Goal: Information Seeking & Learning: Learn about a topic

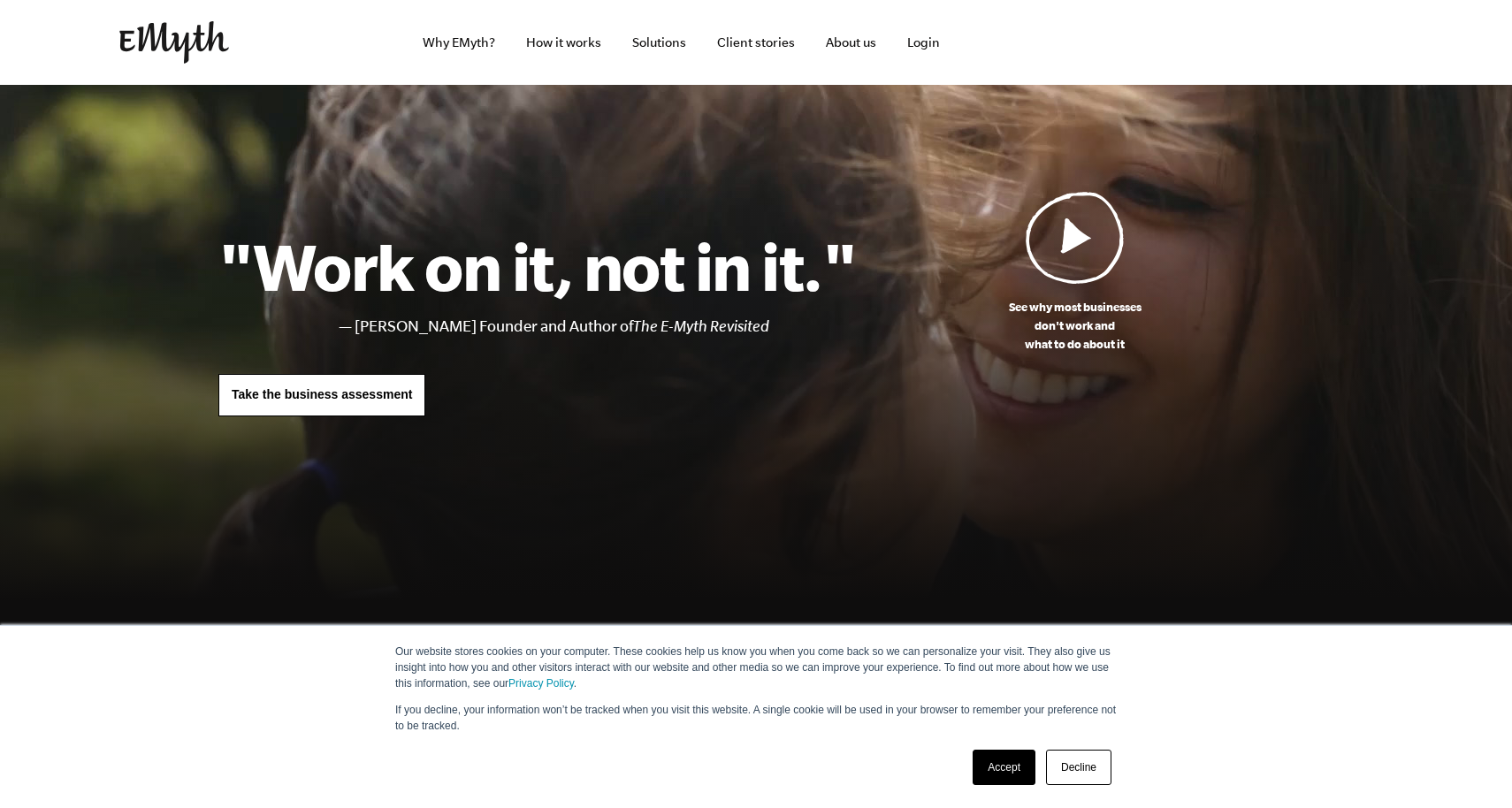
click at [1011, 758] on link "Accept" at bounding box center [1004, 767] width 62 height 35
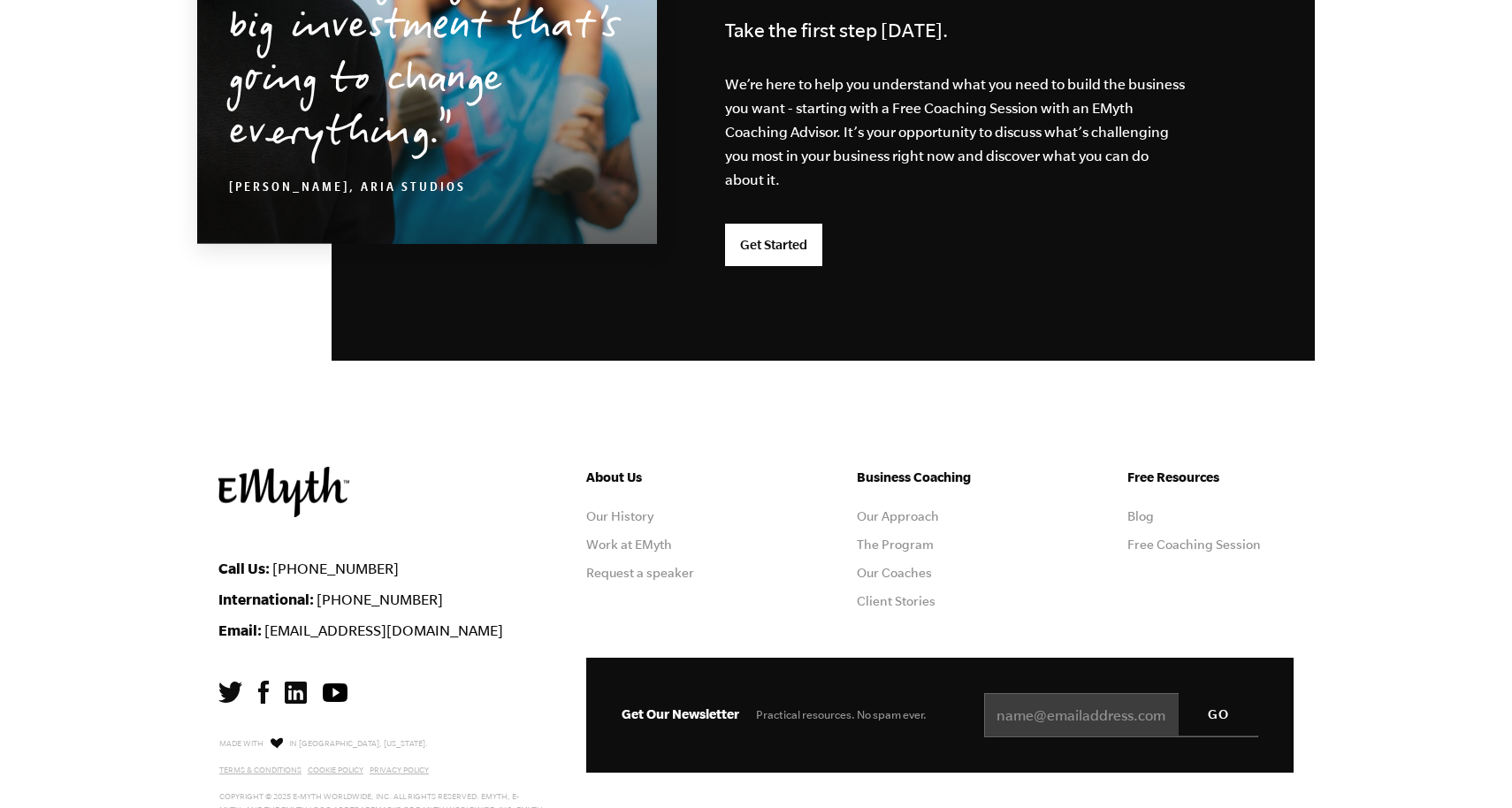
scroll to position [4642, 0]
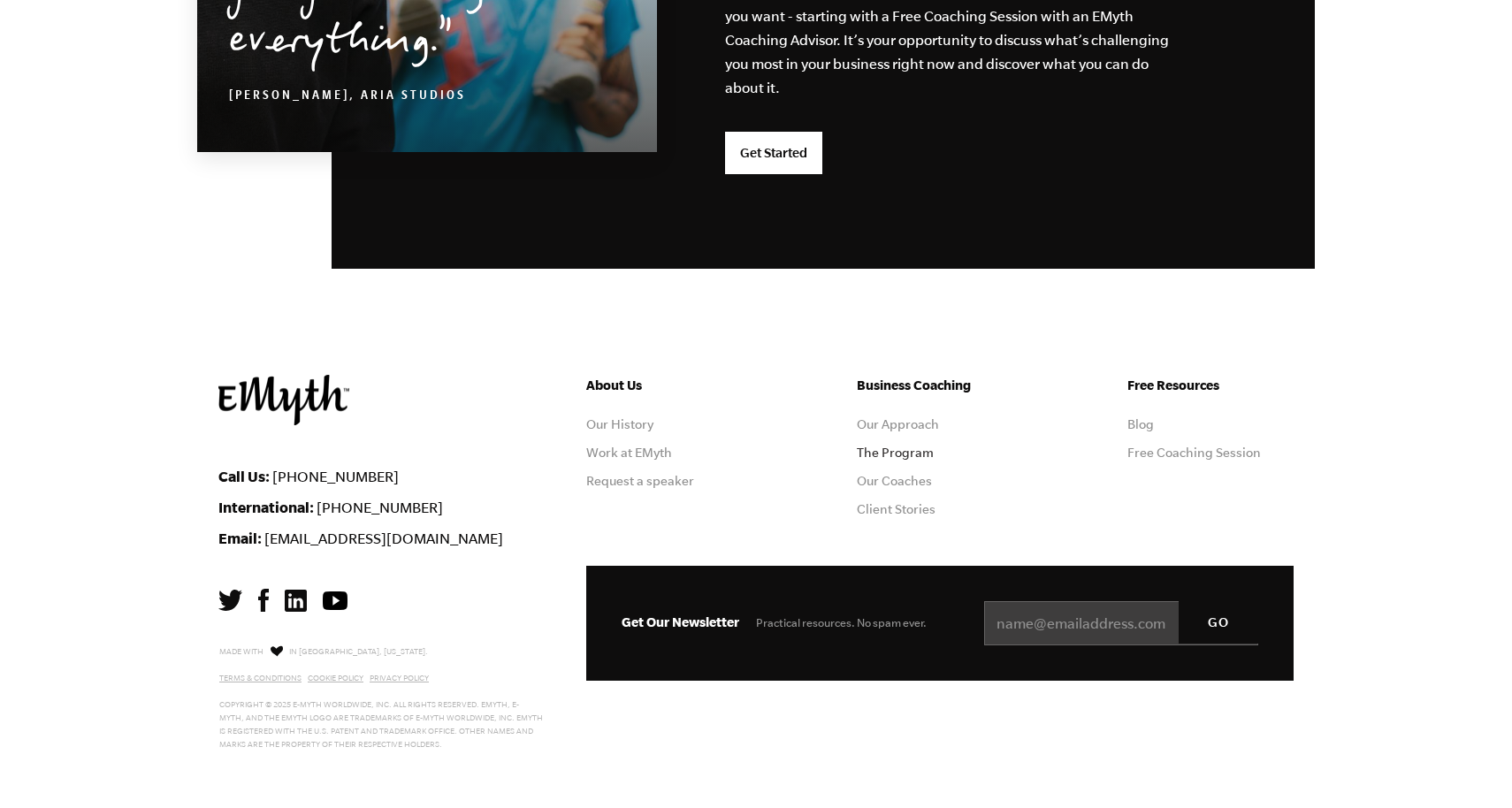
click at [906, 453] on link "The Program" at bounding box center [895, 453] width 77 height 14
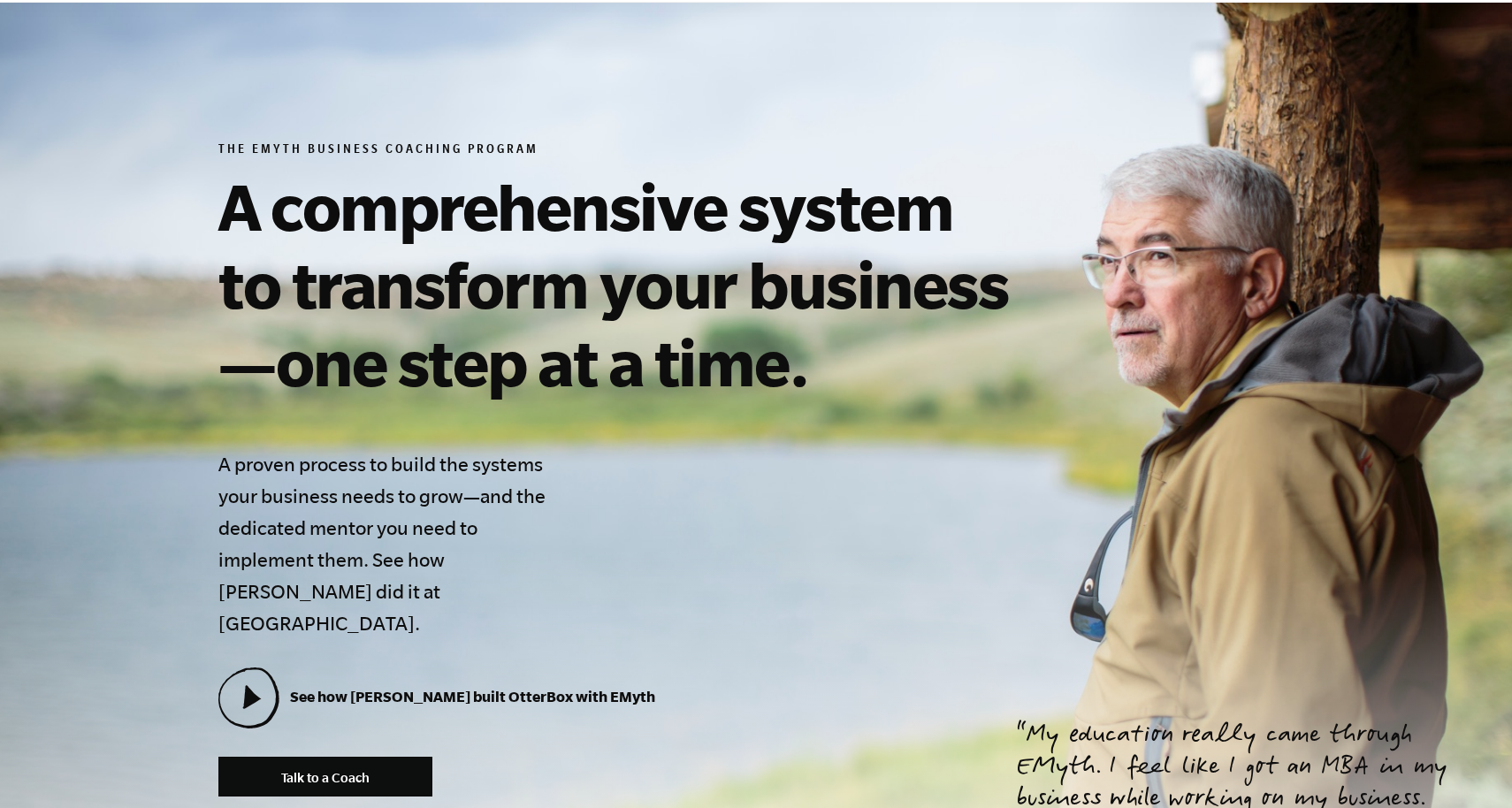
scroll to position [146, 0]
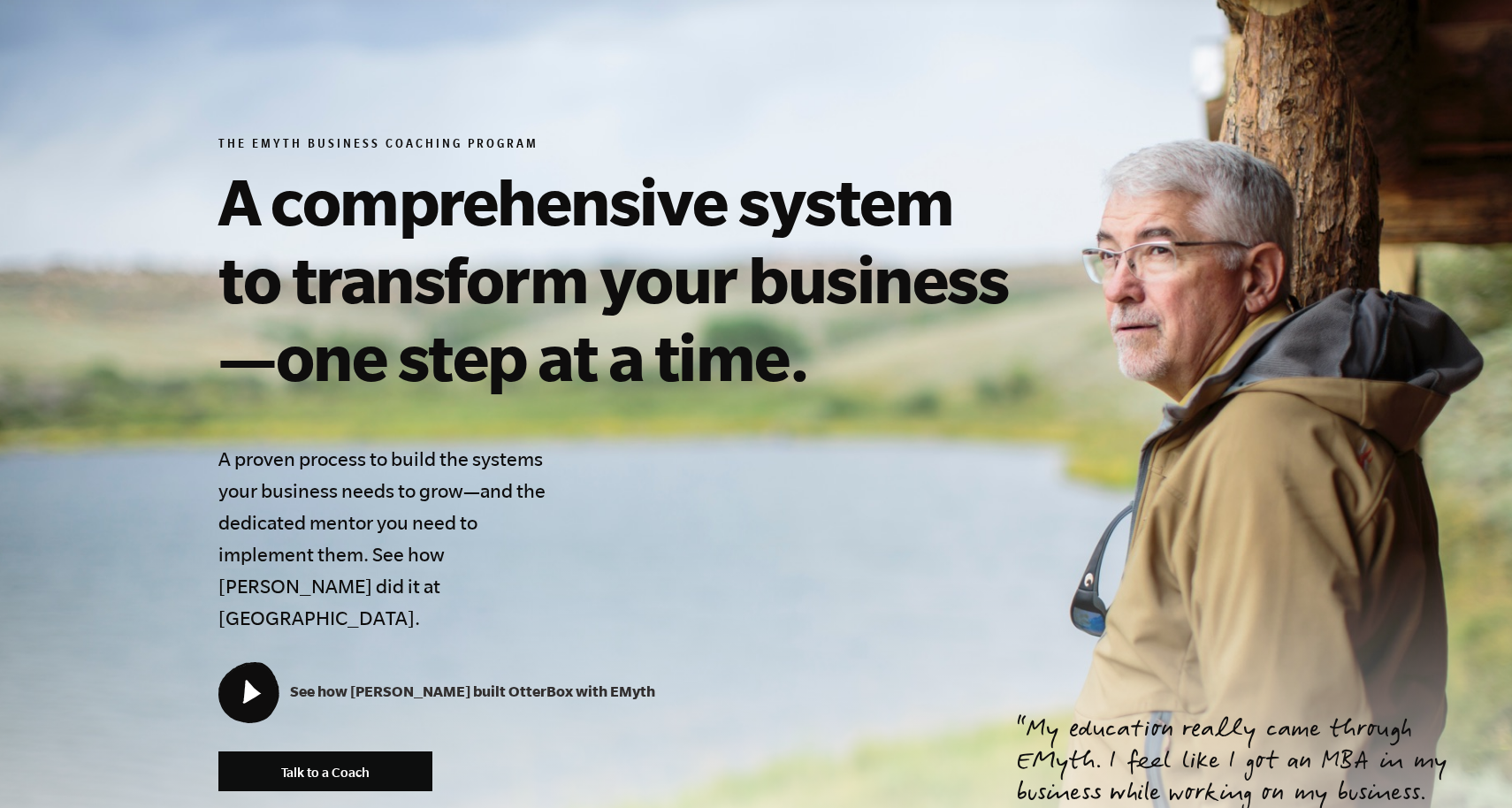
click at [250, 680] on icon at bounding box center [252, 692] width 19 height 23
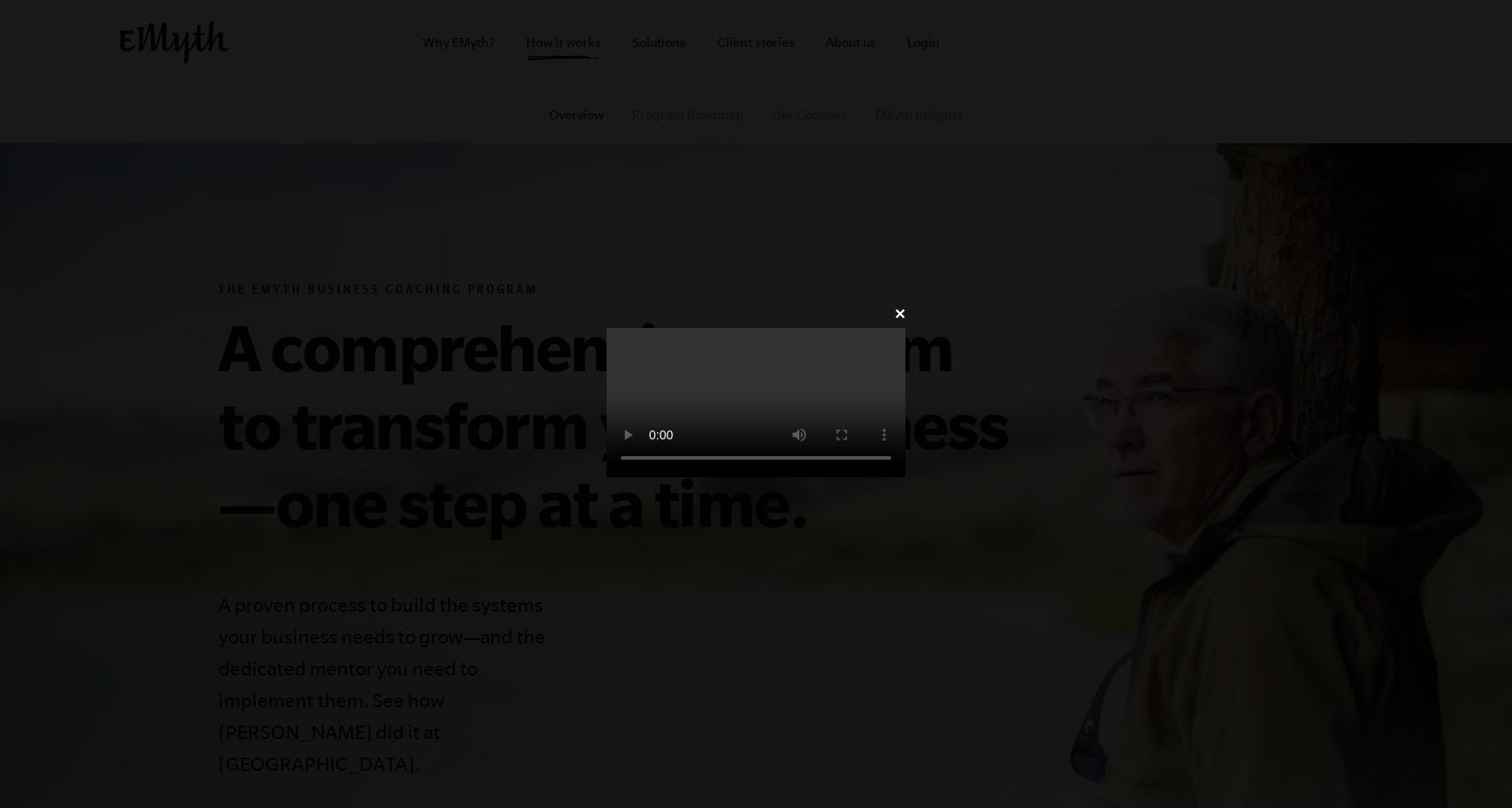
scroll to position [146, 0]
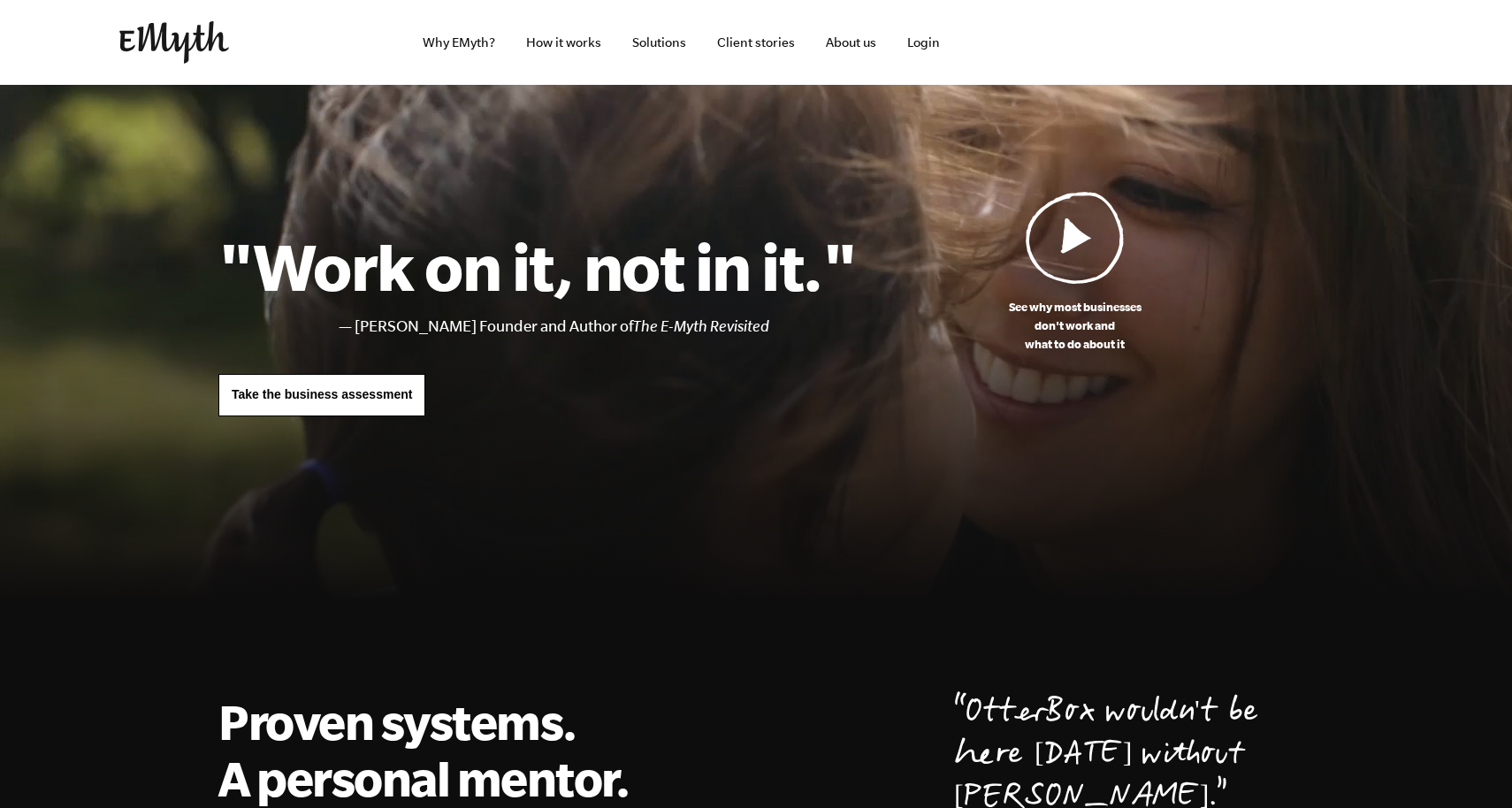
scroll to position [4642, 0]
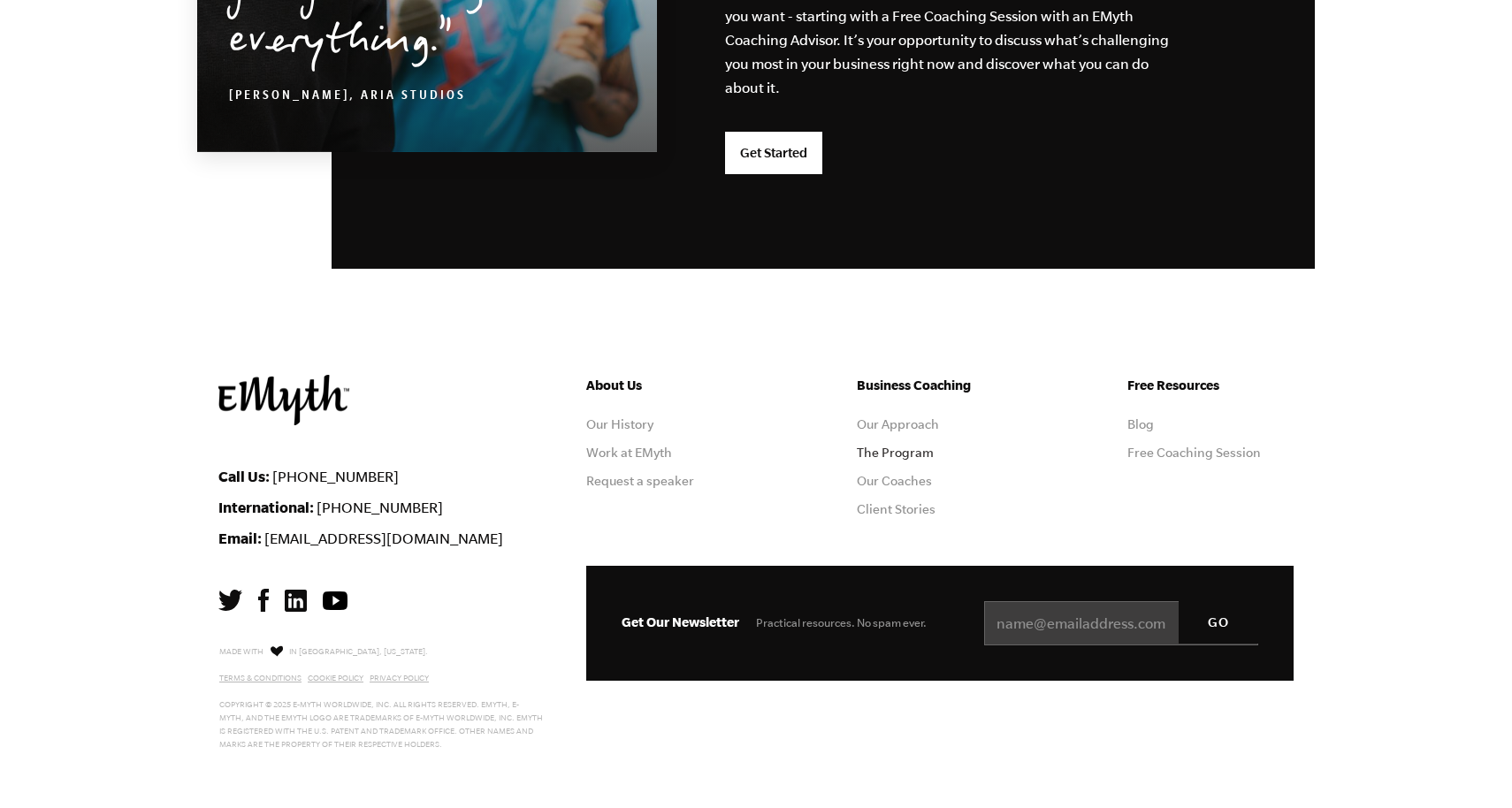
click at [884, 450] on link "The Program" at bounding box center [895, 453] width 77 height 14
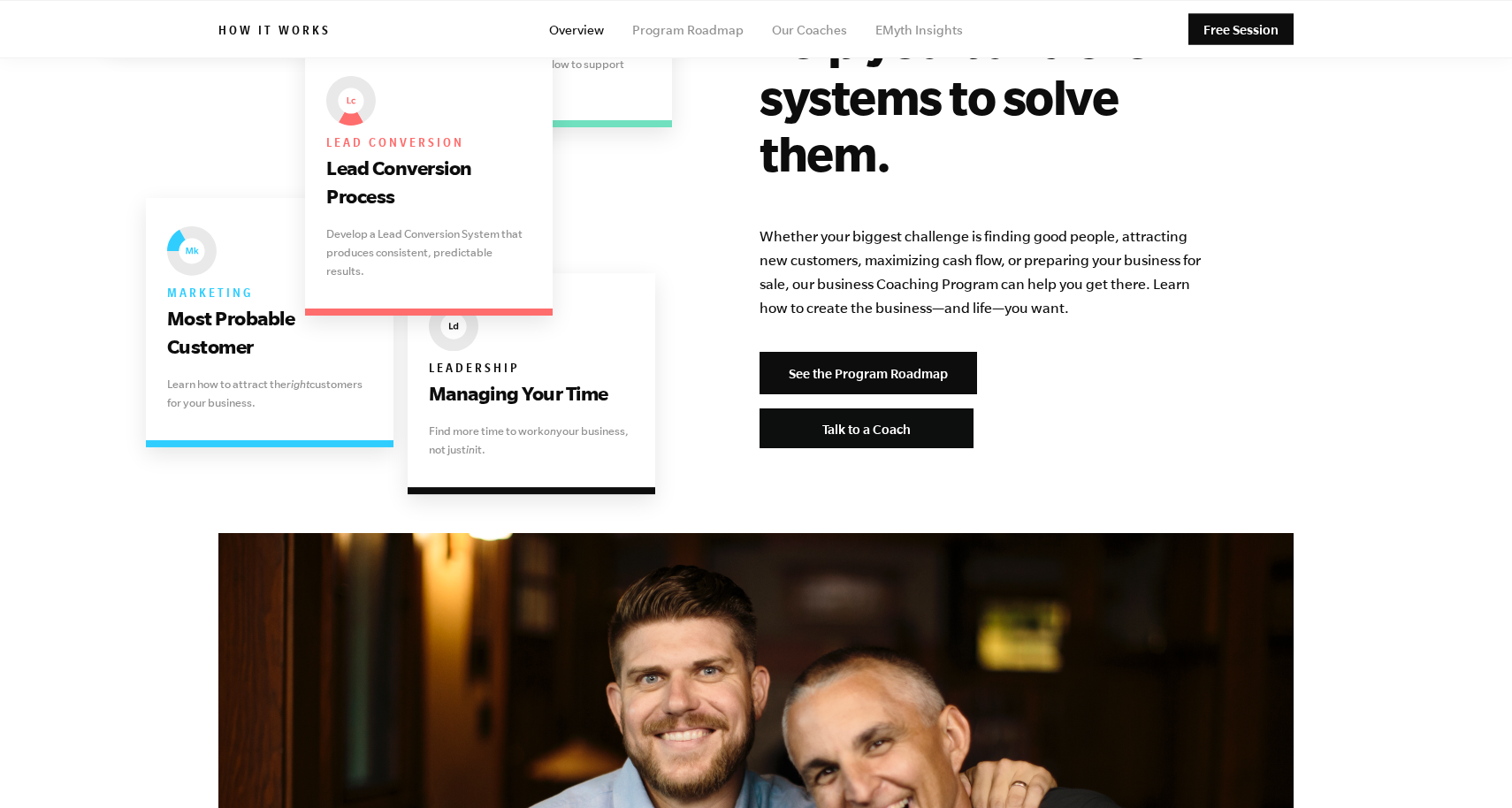
scroll to position [3666, 0]
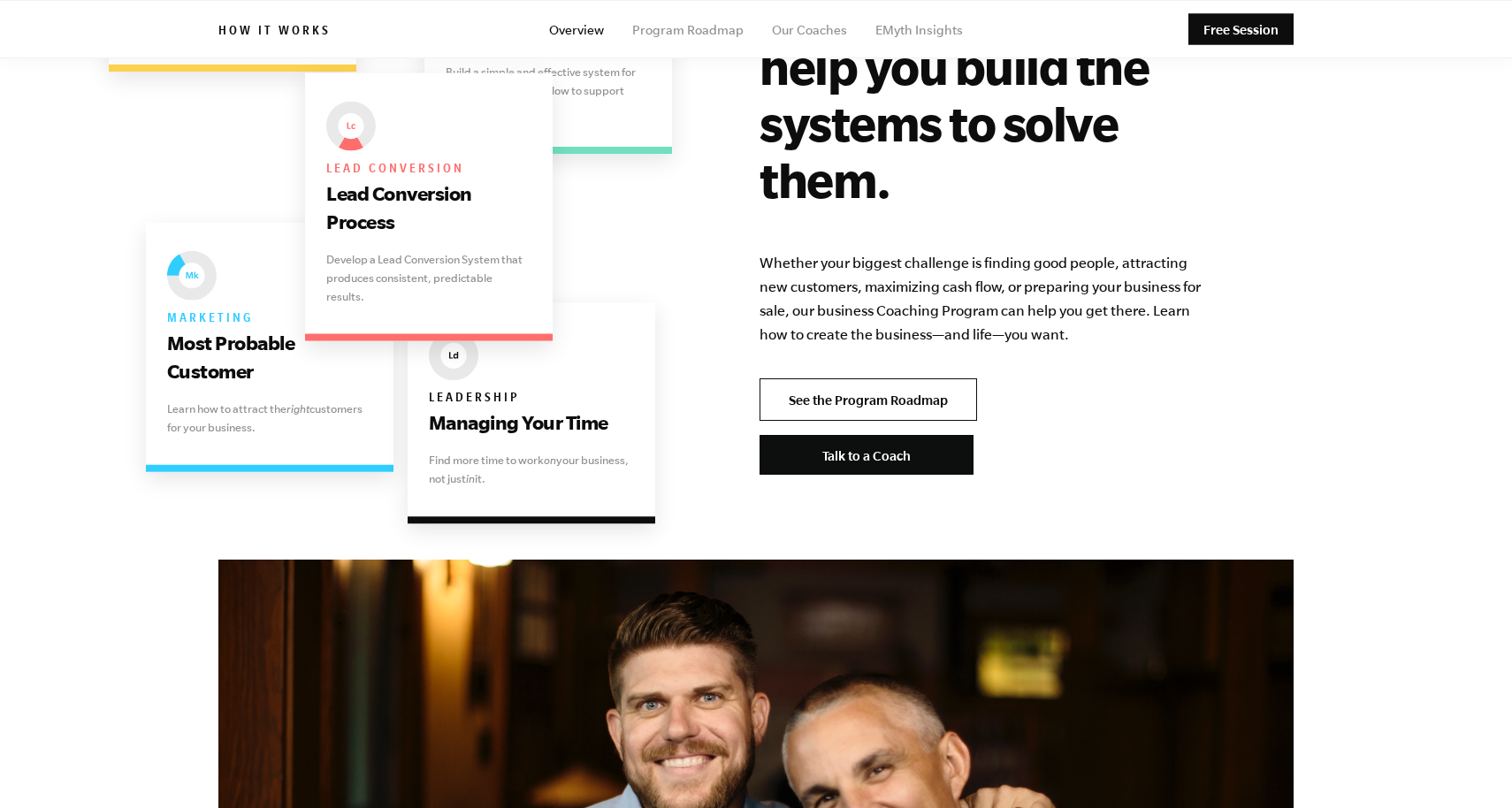
click at [816, 379] on link "See the Program Roadmap" at bounding box center [868, 399] width 218 height 42
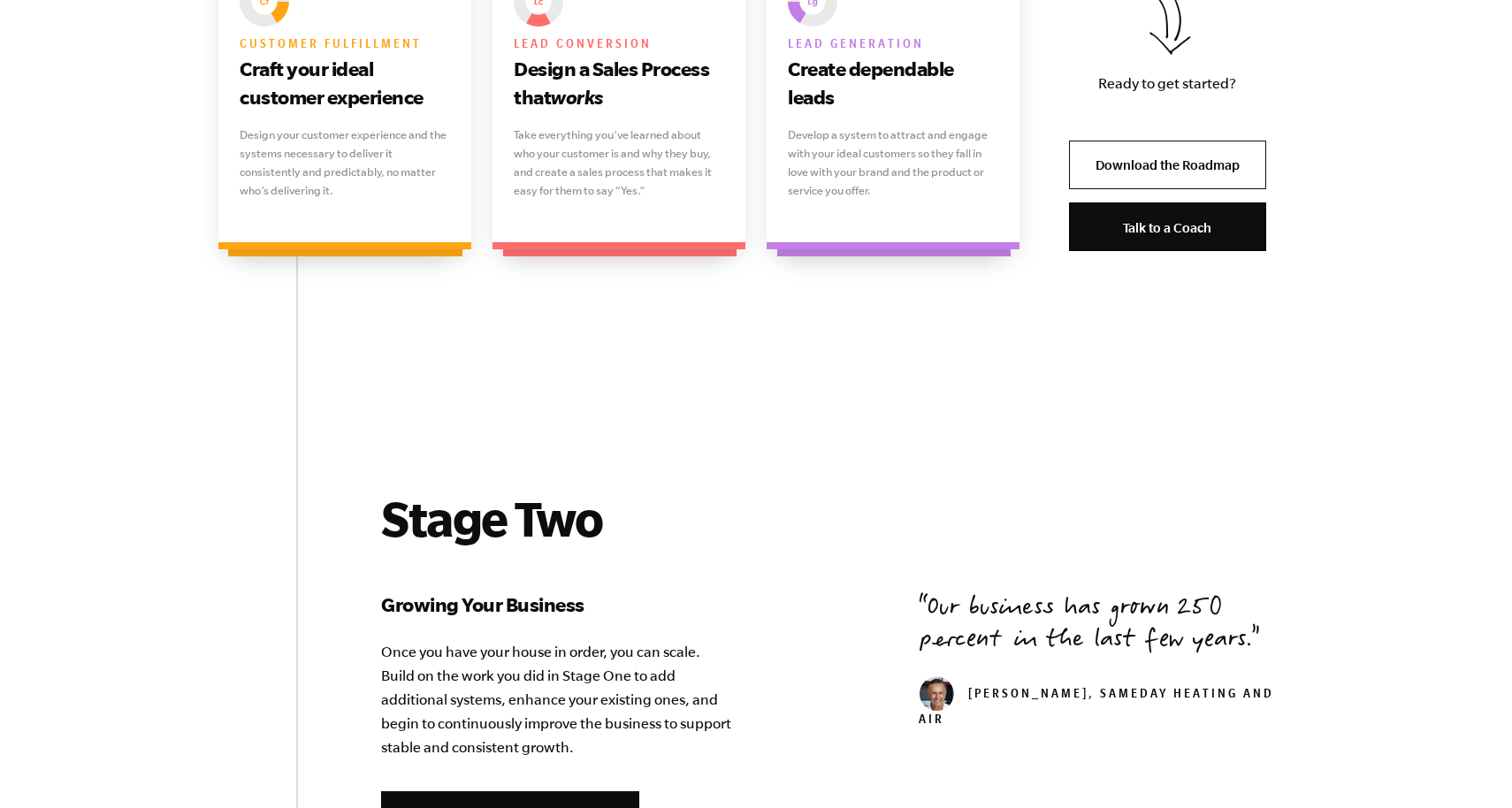
scroll to position [1589, 0]
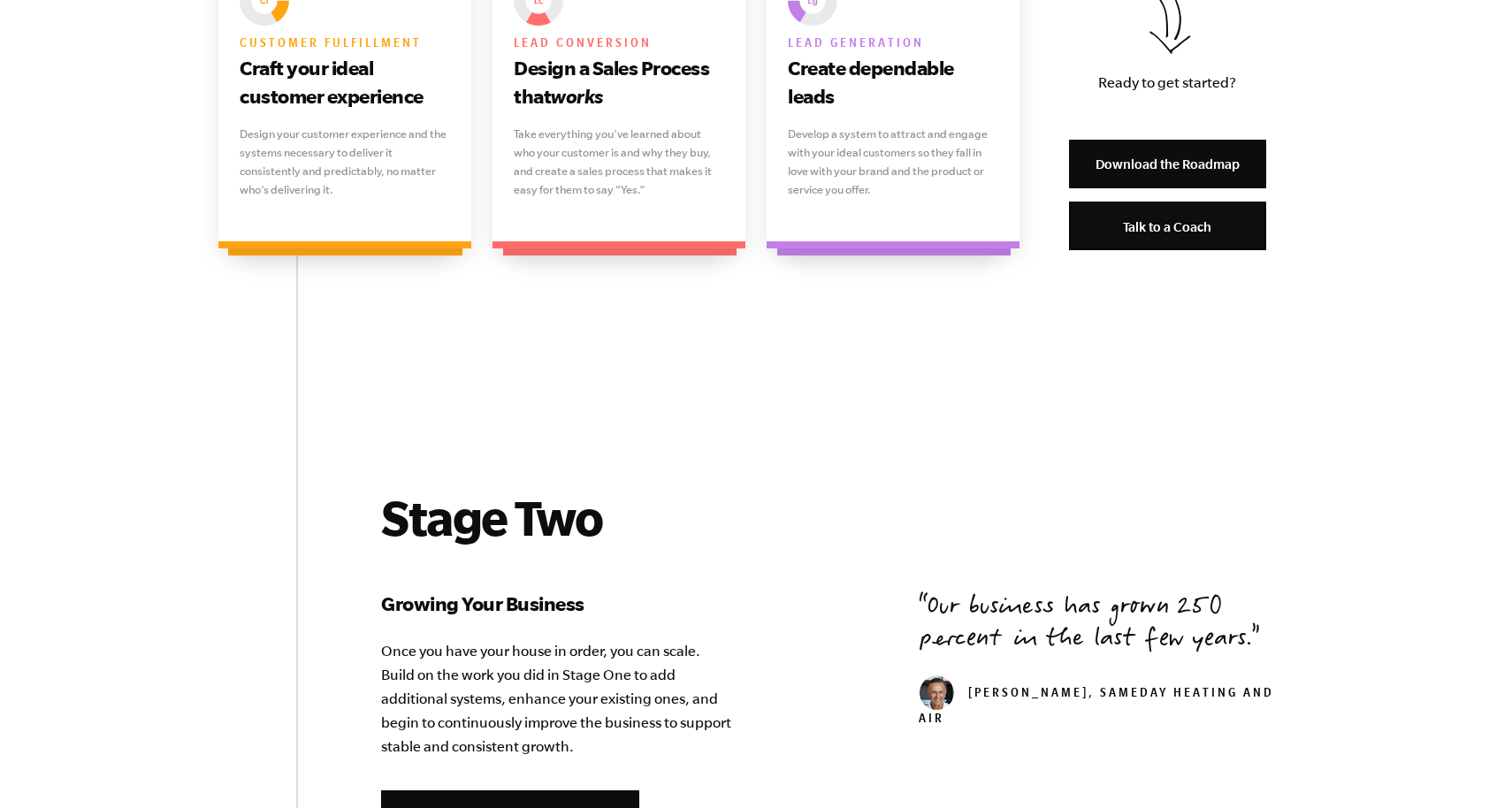
click at [1168, 166] on link "Download the Roadmap" at bounding box center [1168, 164] width 197 height 49
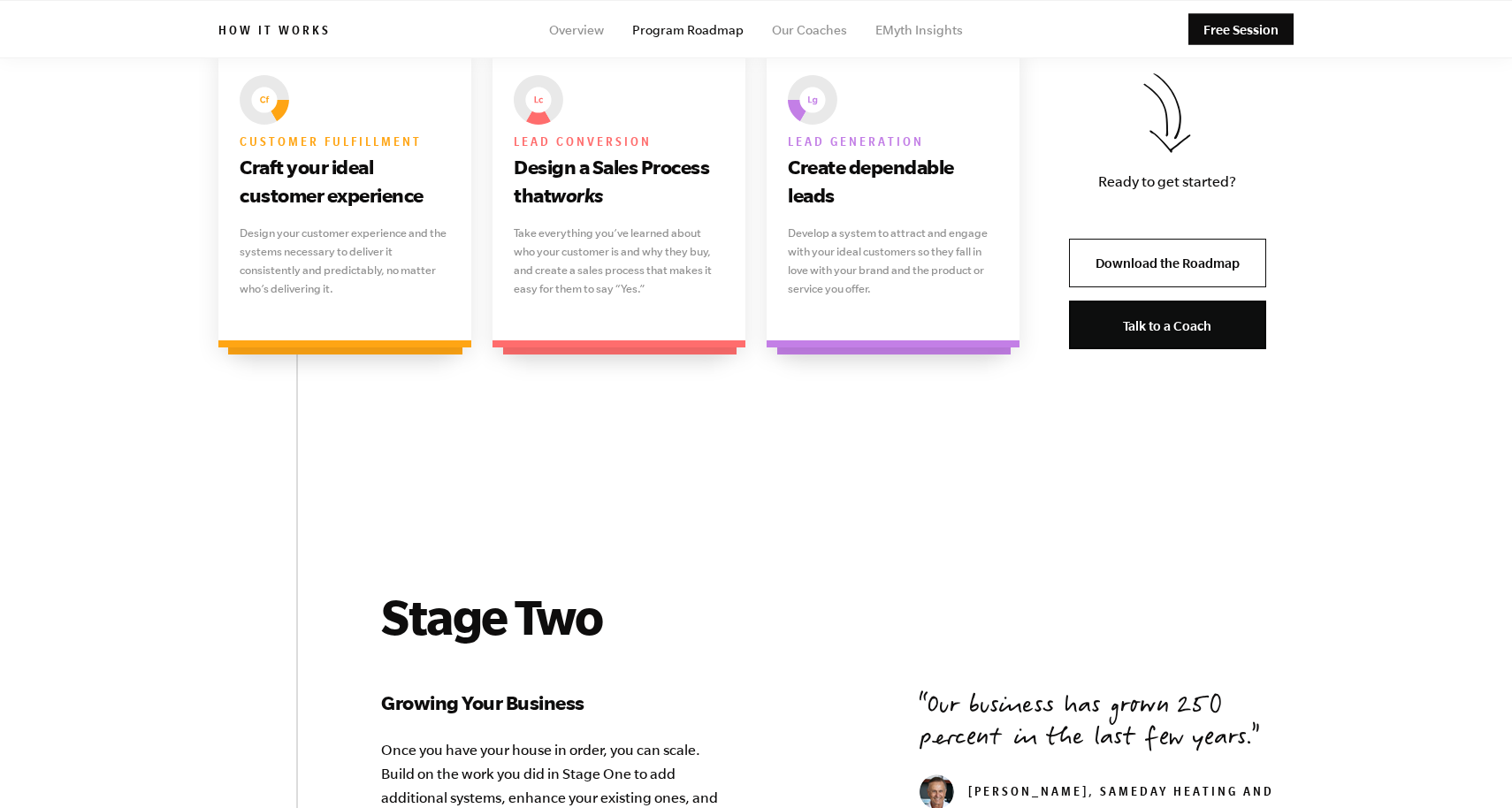
scroll to position [1415, 0]
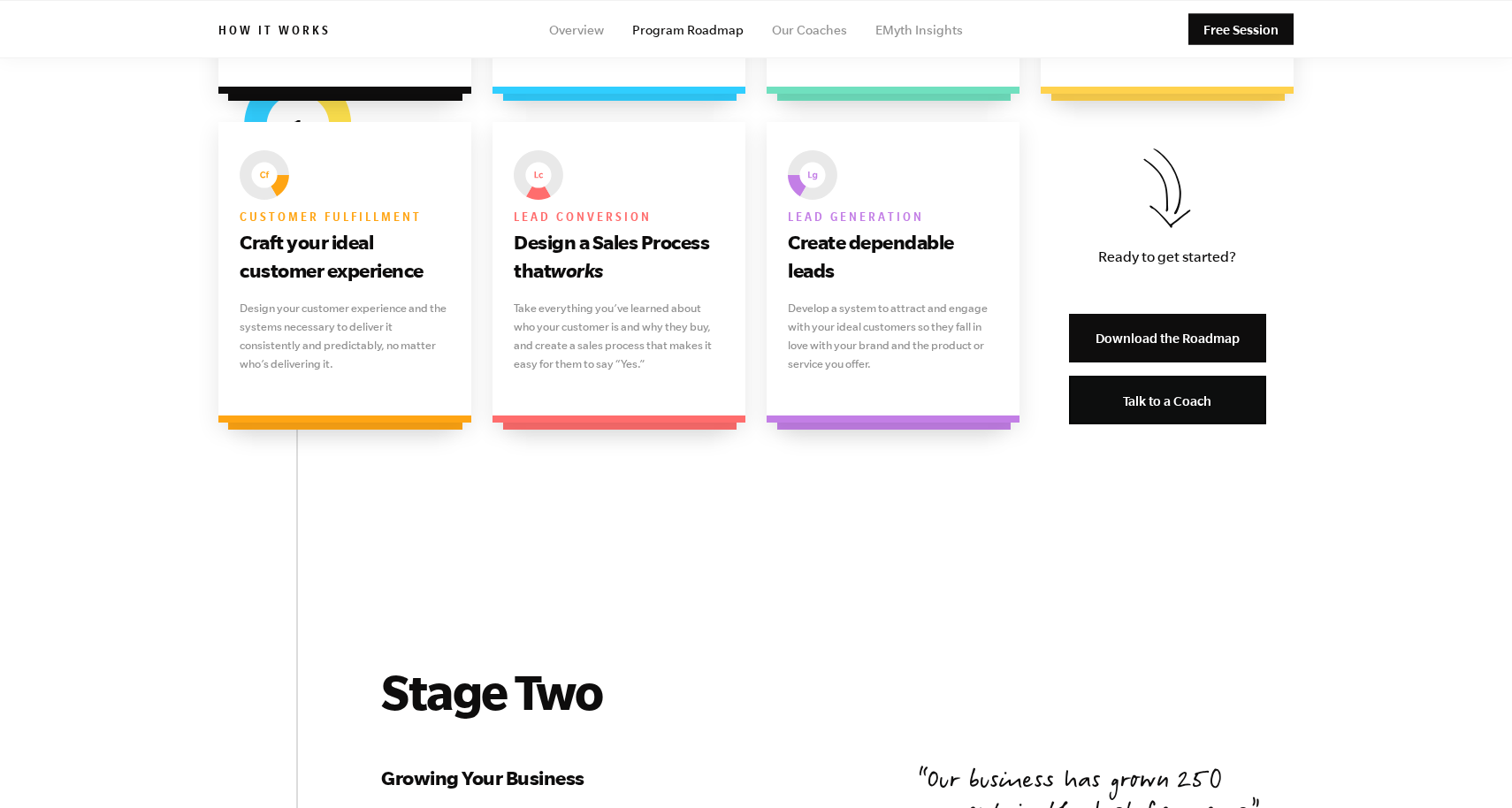
click at [1152, 343] on link "Download the Roadmap" at bounding box center [1168, 339] width 197 height 49
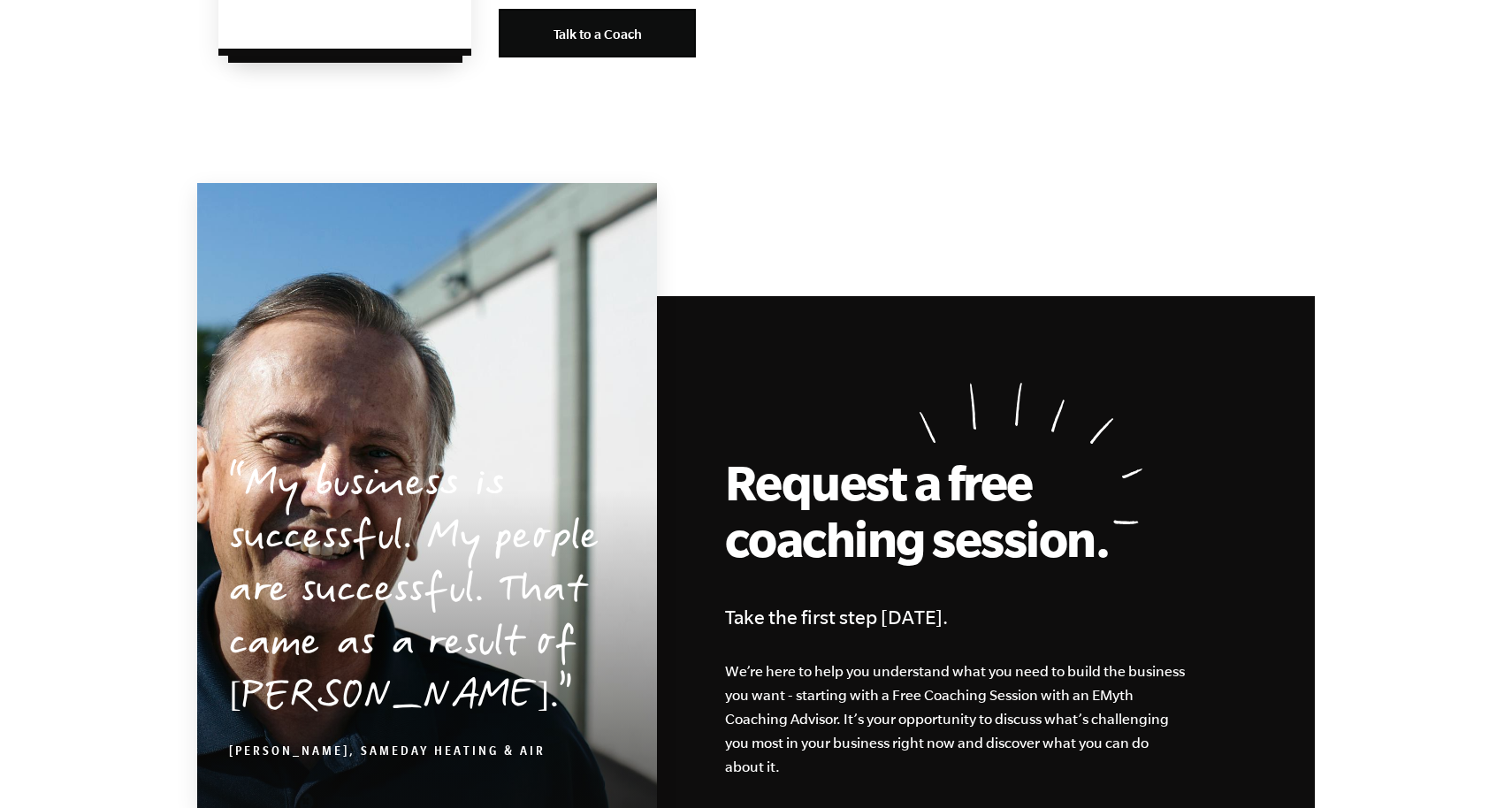
scroll to position [4990, 0]
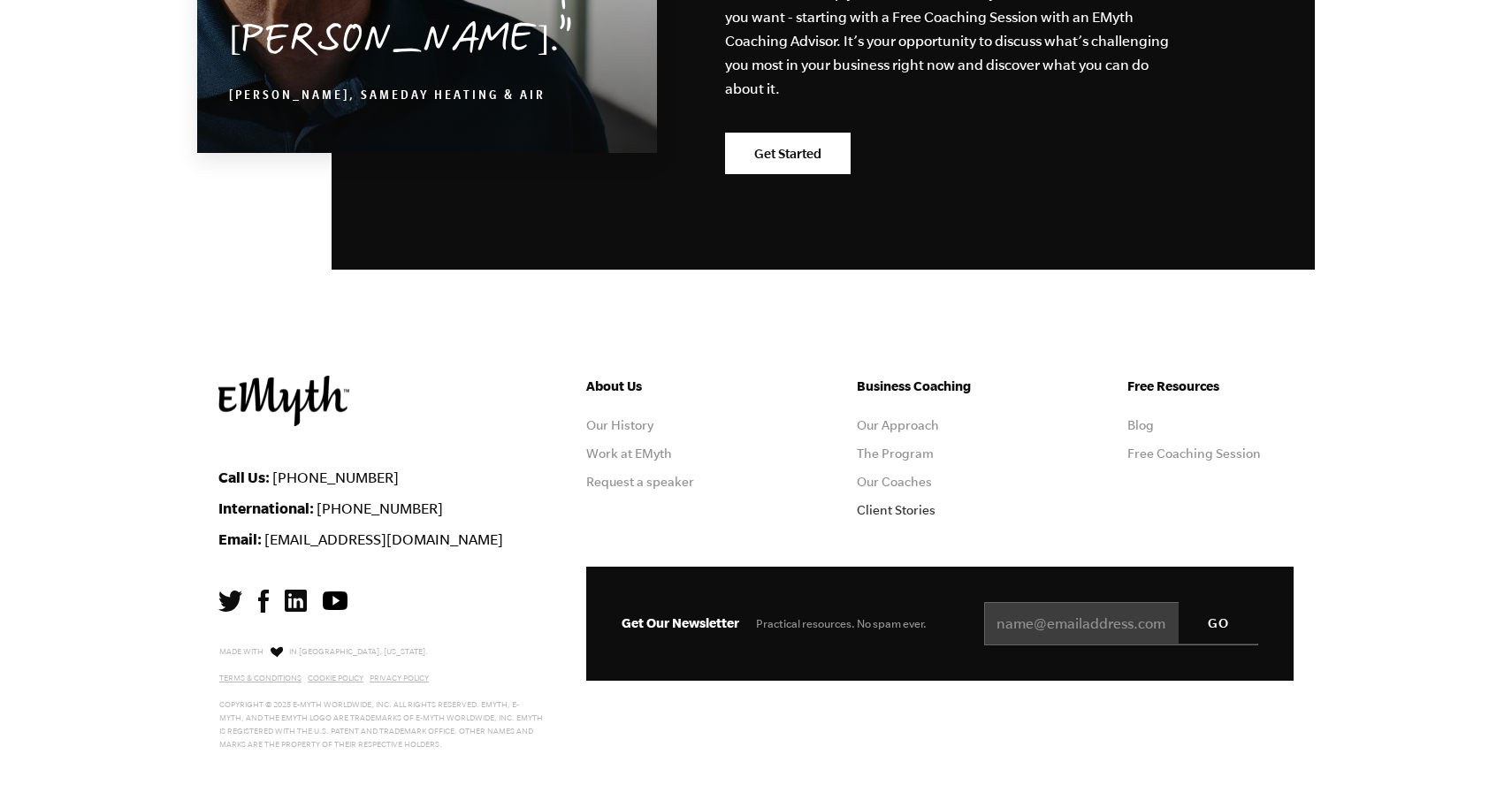
click at [883, 513] on link "Client Stories" at bounding box center [896, 510] width 79 height 14
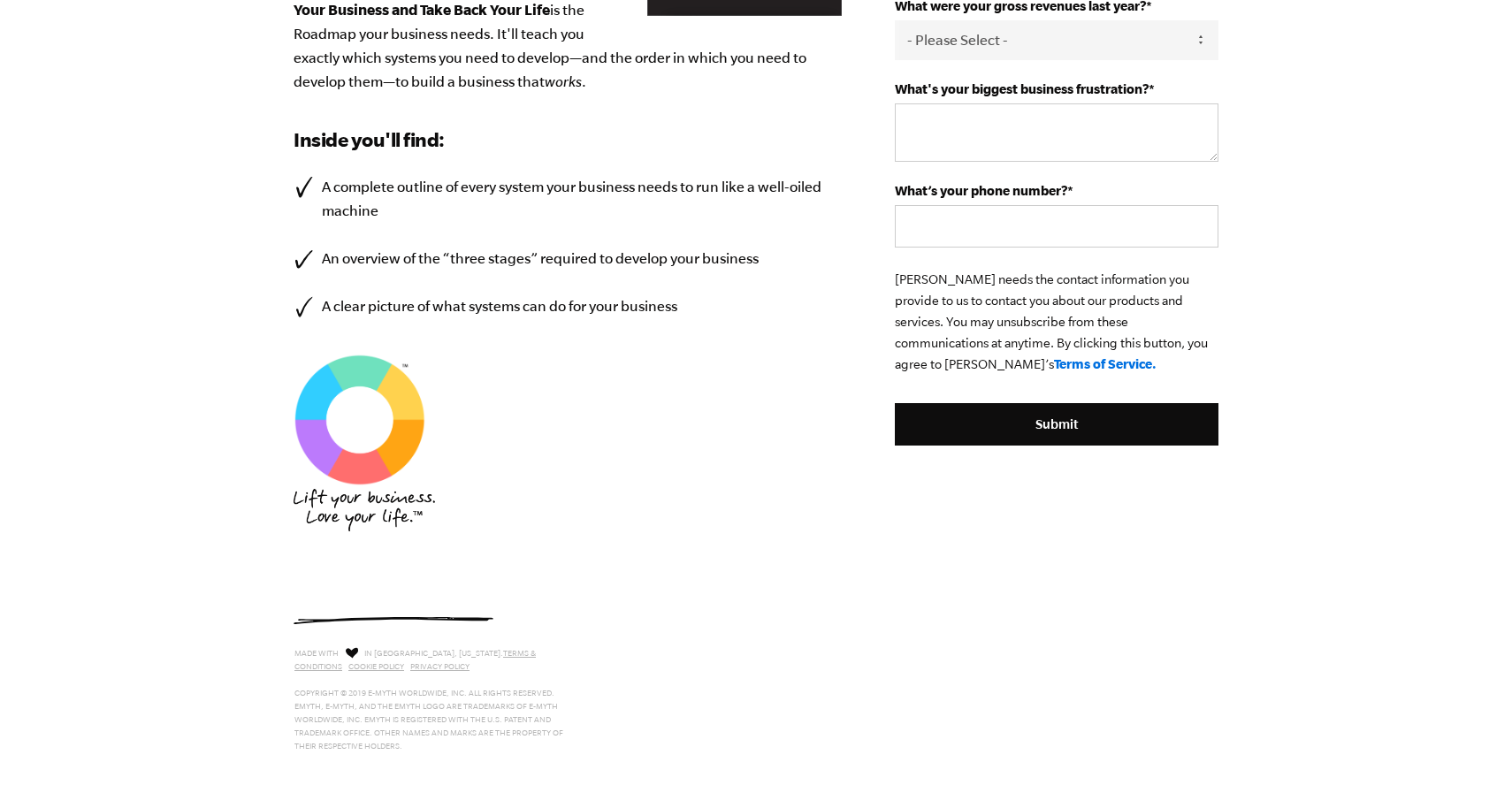
scroll to position [120, 0]
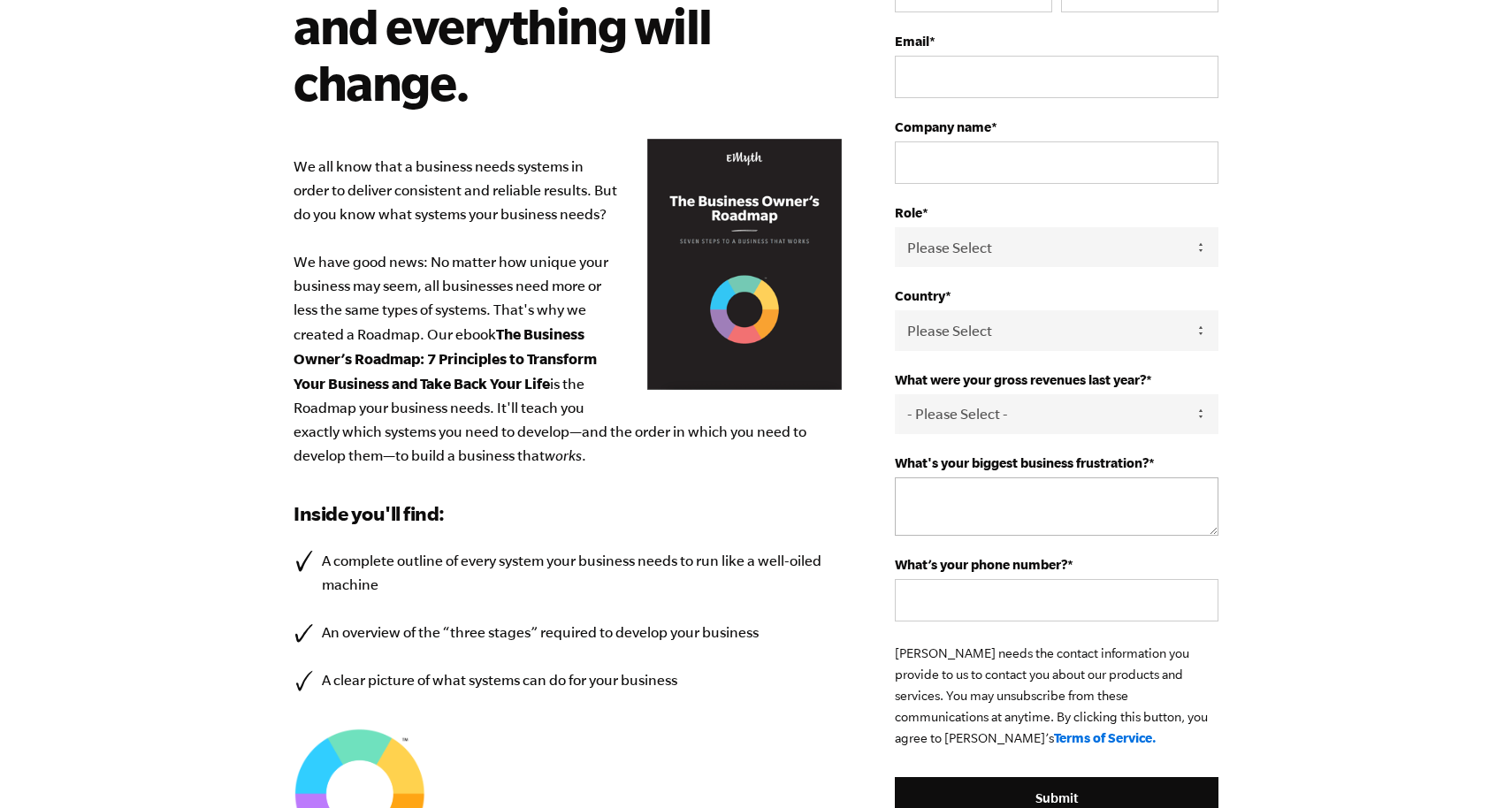
scroll to position [21, 0]
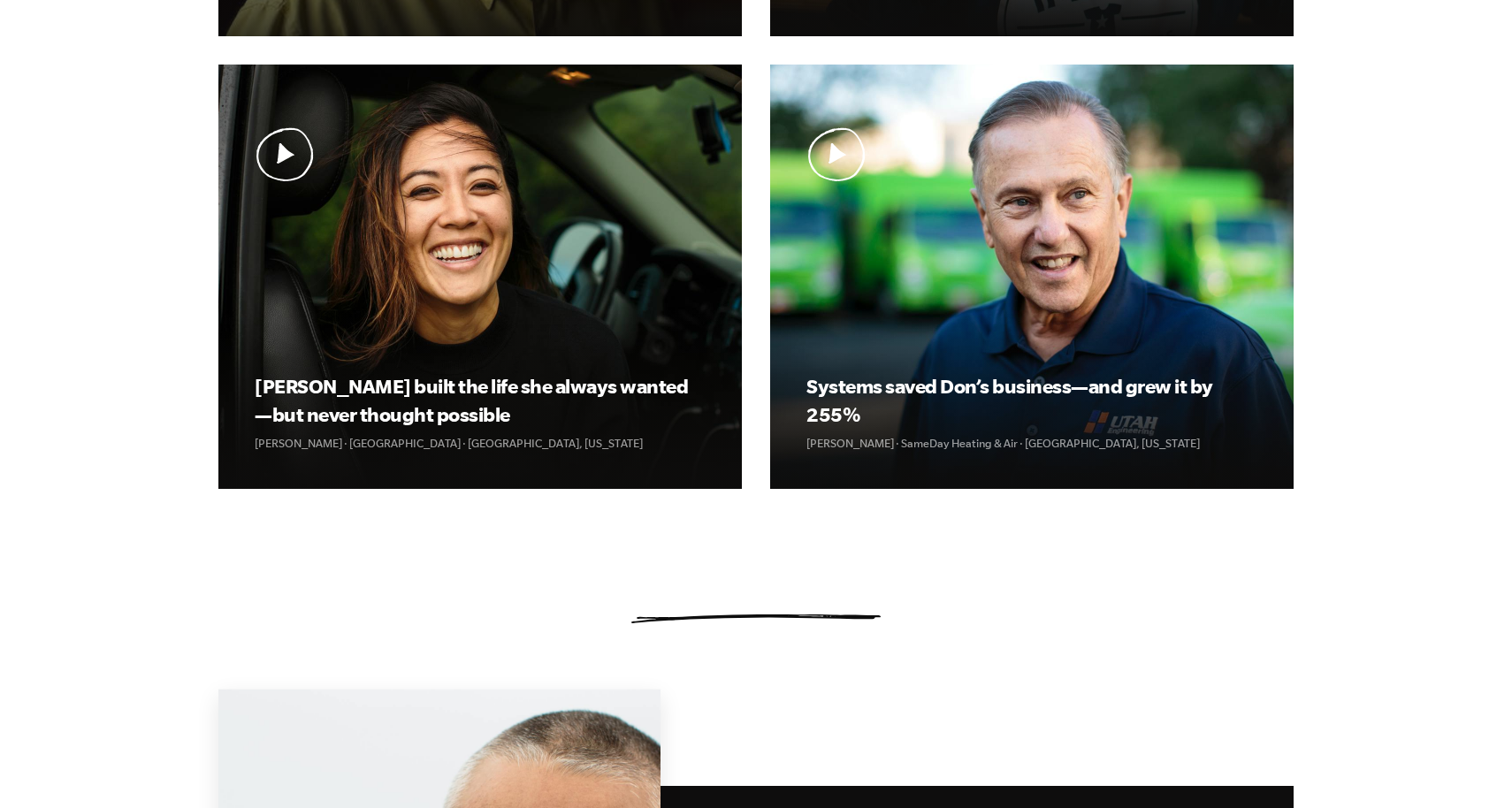
scroll to position [898, 0]
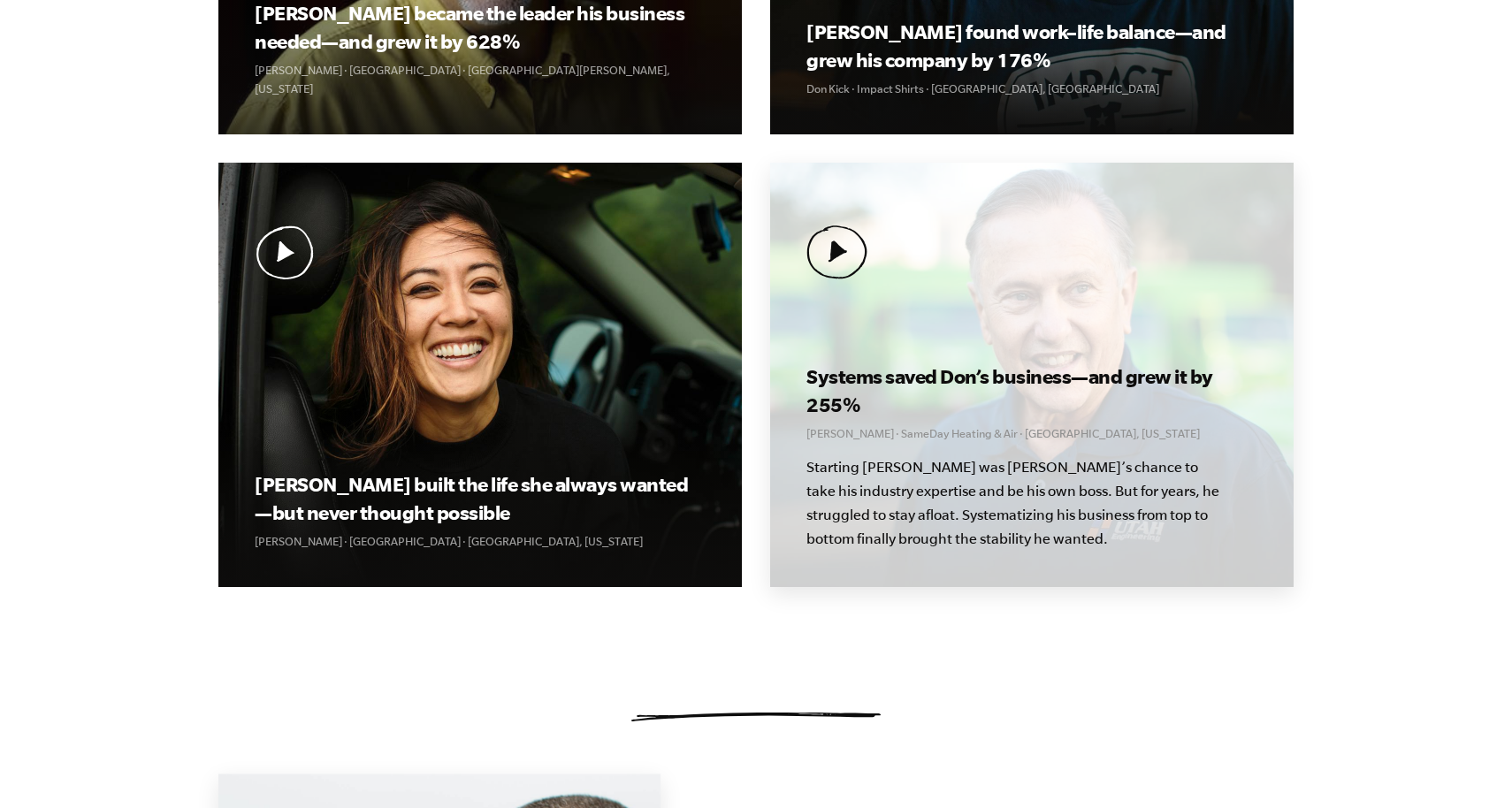
click at [862, 268] on img at bounding box center [837, 252] width 61 height 54
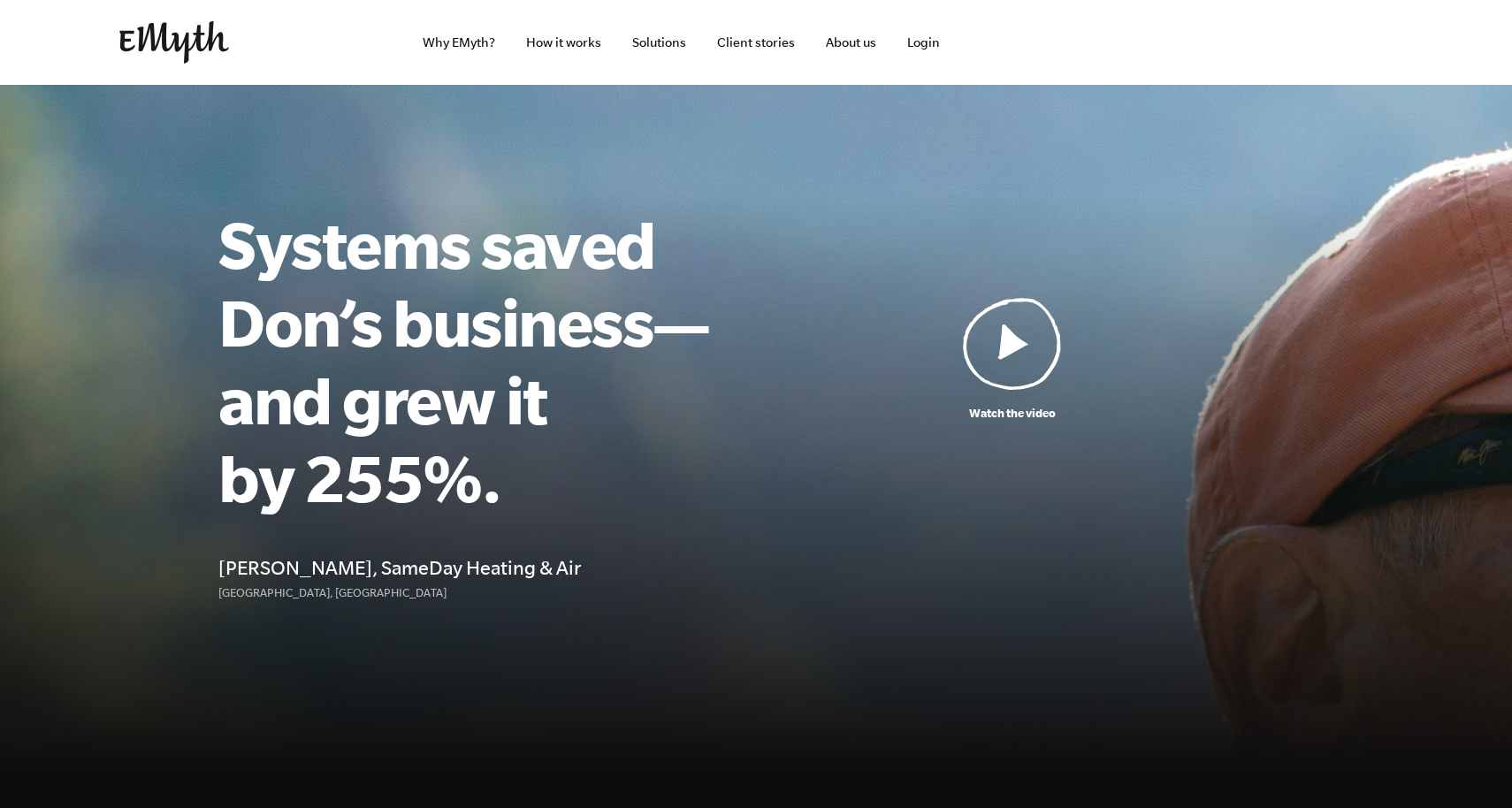
click at [999, 359] on img at bounding box center [1012, 343] width 99 height 93
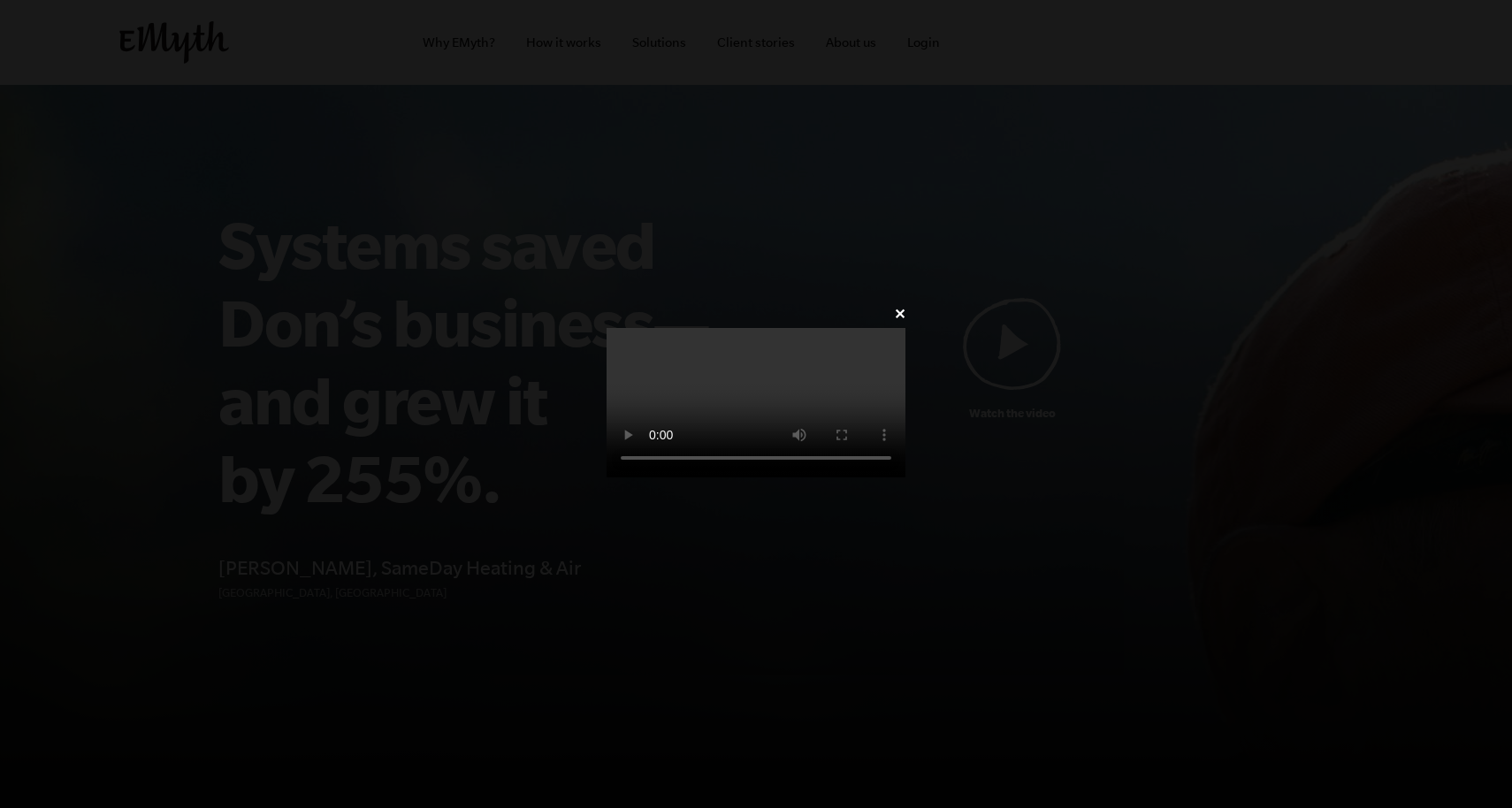
click at [906, 477] on video at bounding box center [756, 402] width 299 height 149
